Goal: Find specific page/section

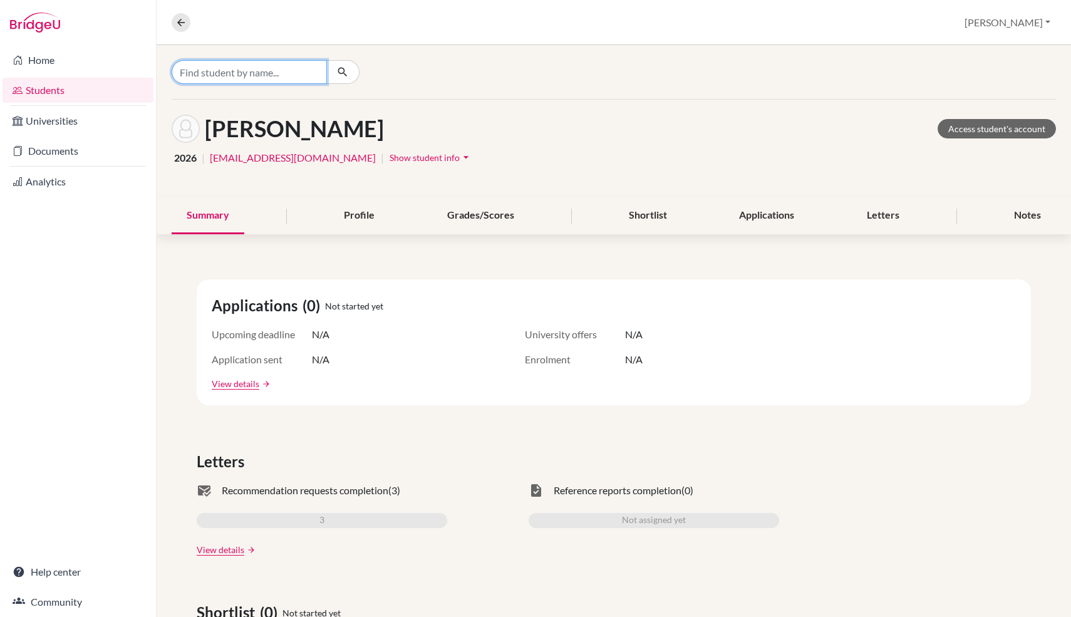
click at [244, 69] on input "Find student by name..." at bounding box center [249, 72] width 155 height 24
type input "patamakome"
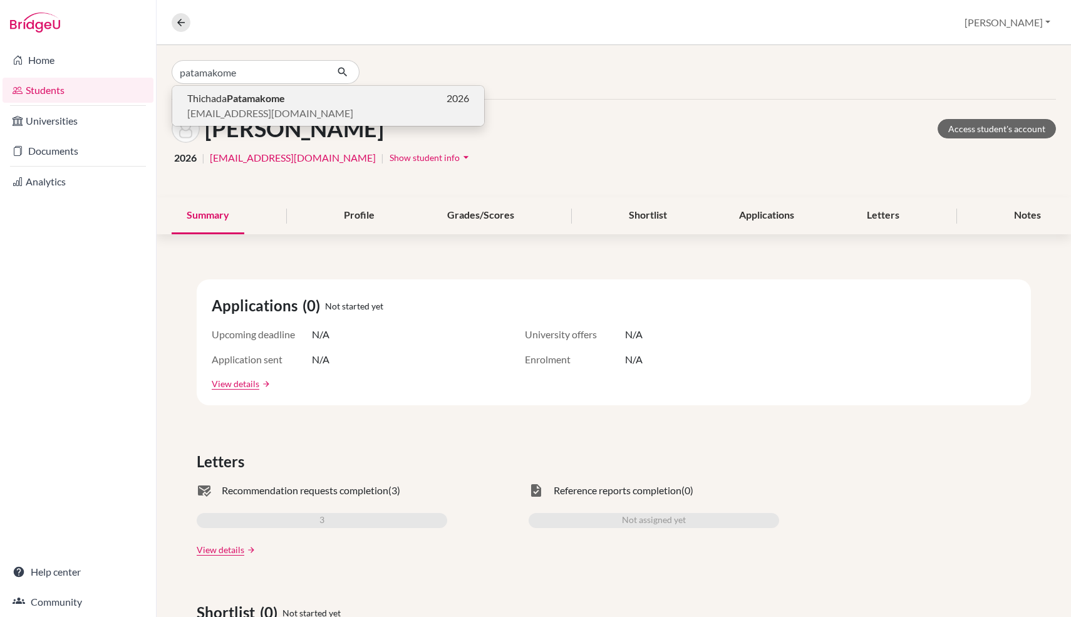
click at [290, 105] on p "Thichada Patamakome 2026" at bounding box center [328, 98] width 282 height 15
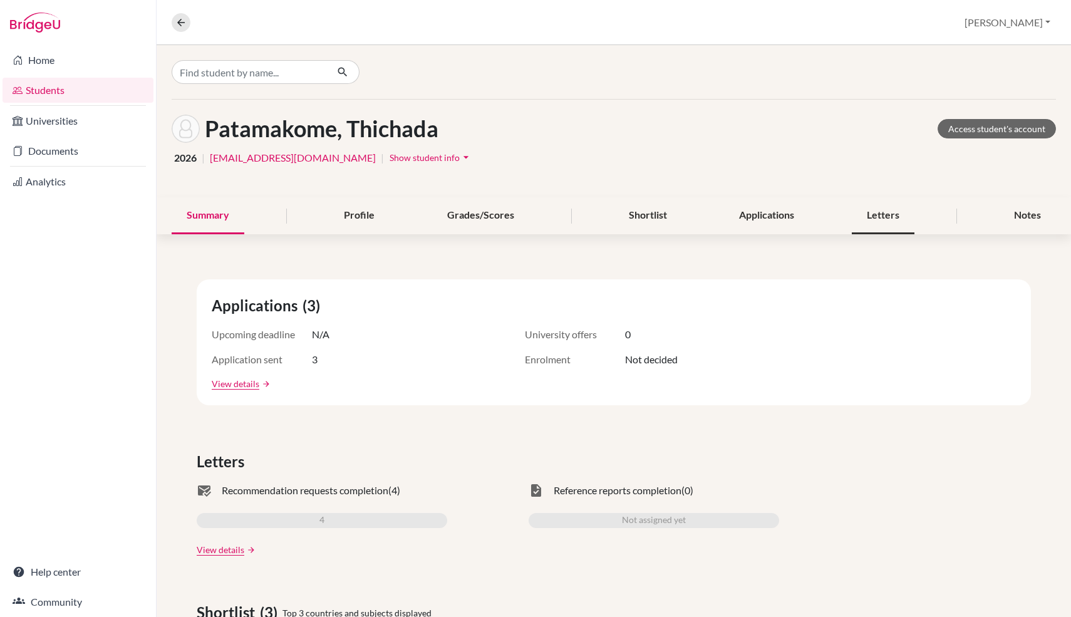
click at [888, 220] on div "Letters" at bounding box center [882, 215] width 63 height 37
